Goal: Task Accomplishment & Management: Manage account settings

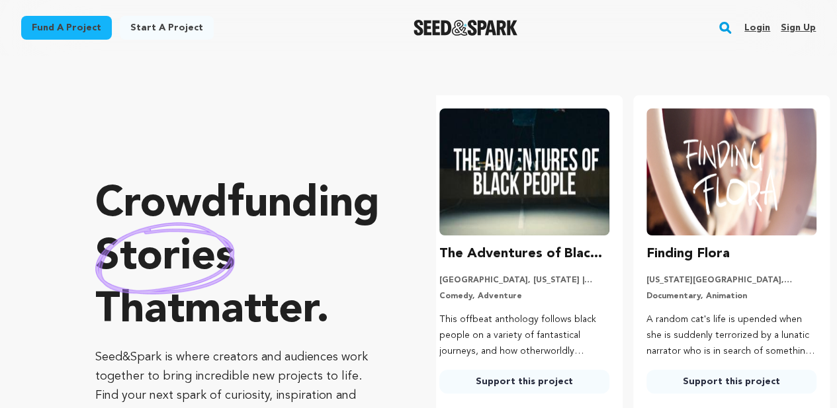
scroll to position [0, 218]
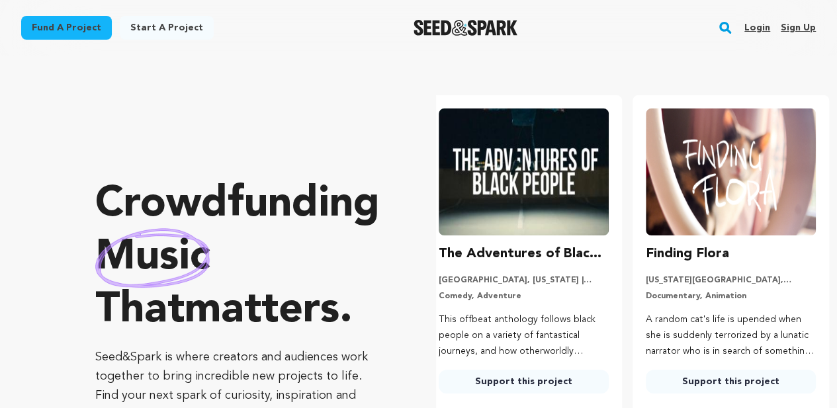
click at [788, 21] on link "Sign up" at bounding box center [798, 27] width 35 height 21
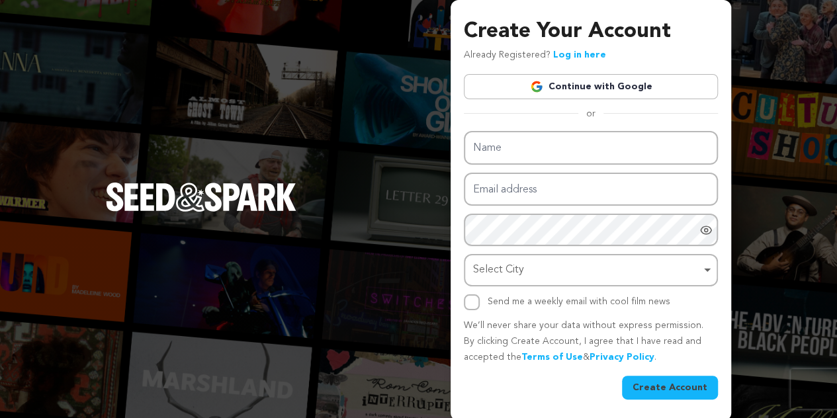
click at [610, 79] on link "Continue with Google" at bounding box center [591, 86] width 254 height 25
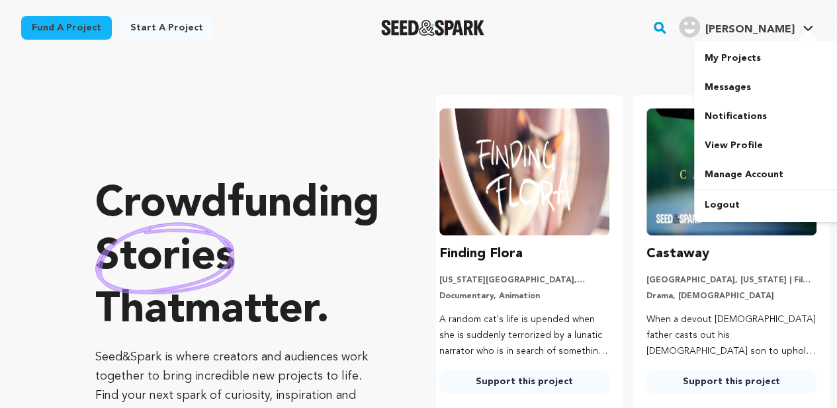
scroll to position [0, 218]
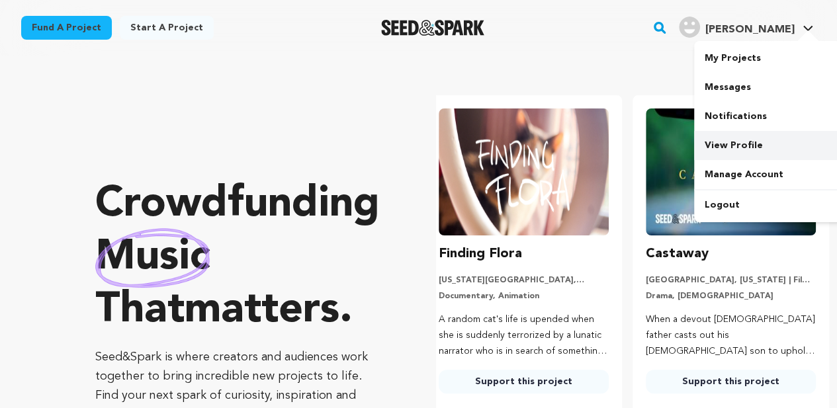
click at [735, 141] on link "View Profile" at bounding box center [768, 145] width 148 height 29
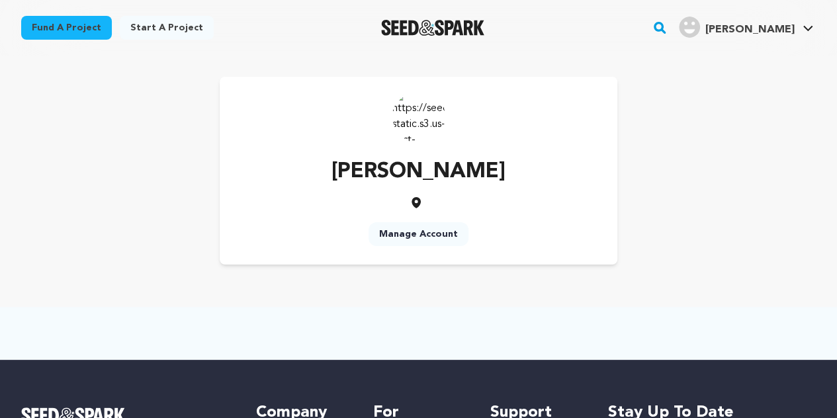
click at [418, 234] on link "Manage Account" at bounding box center [419, 234] width 100 height 24
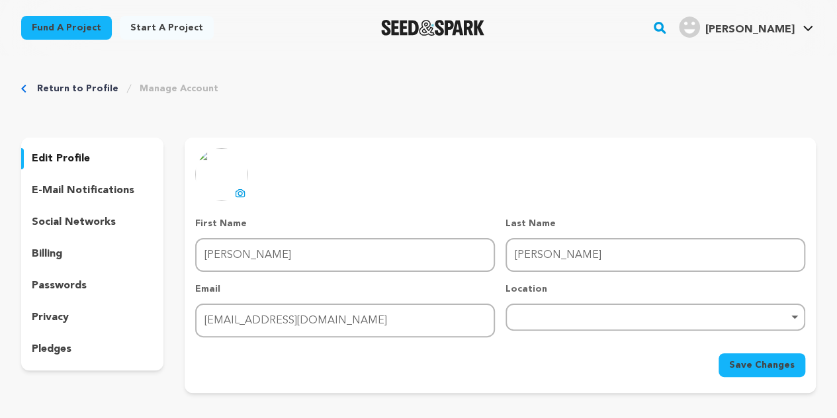
click at [56, 153] on p "edit profile" at bounding box center [61, 159] width 58 height 16
click at [65, 160] on p "edit profile" at bounding box center [61, 159] width 58 height 16
click at [63, 162] on p "edit profile" at bounding box center [61, 159] width 58 height 16
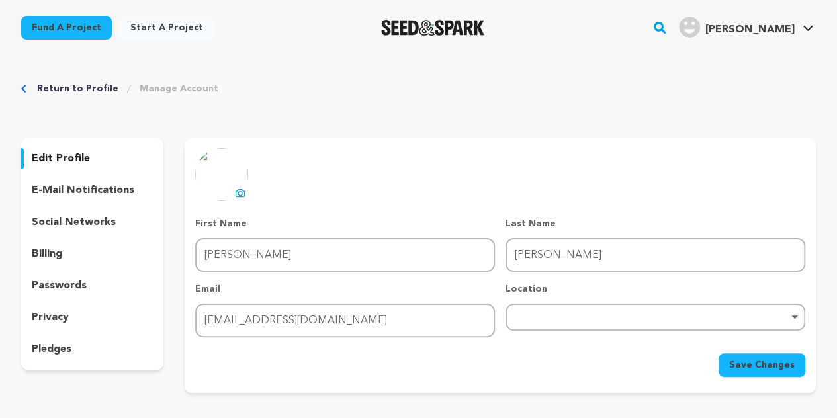
click at [67, 154] on p "edit profile" at bounding box center [61, 159] width 58 height 16
click at [79, 191] on p "e-mail notifications" at bounding box center [83, 191] width 103 height 16
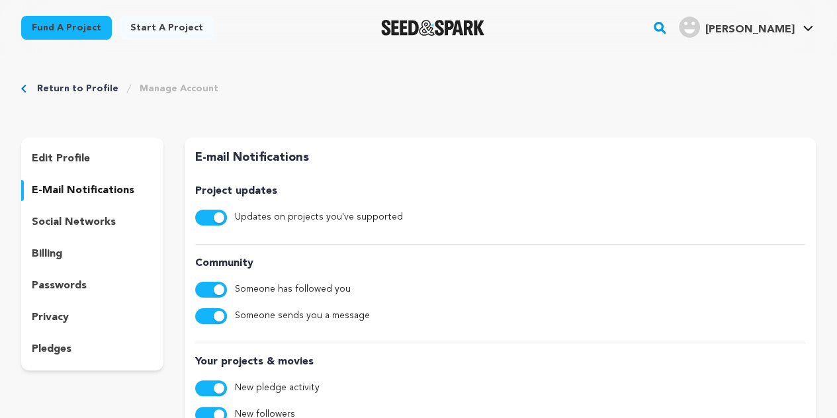
click at [68, 151] on p "edit profile" at bounding box center [61, 159] width 58 height 16
